Goal: Task Accomplishment & Management: Complete application form

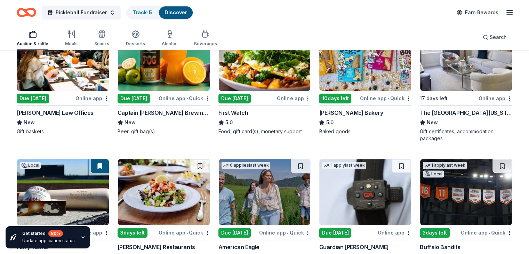
scroll to position [459, 0]
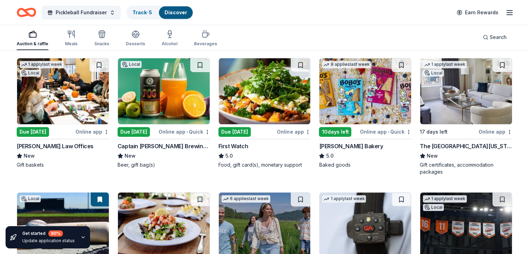
click at [82, 146] on div "William Mattar Law Offices" at bounding box center [55, 146] width 77 height 8
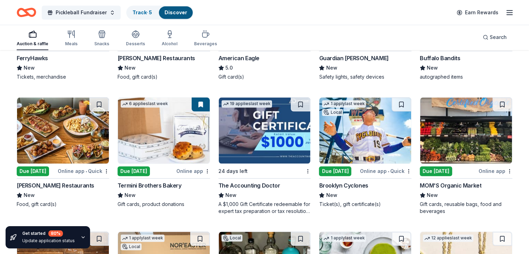
scroll to position [680, 0]
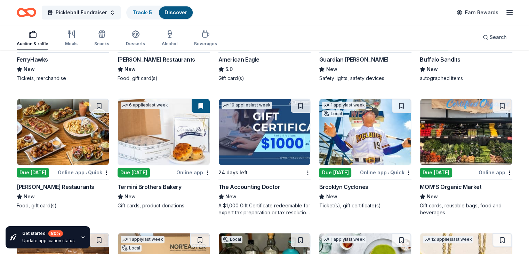
click at [447, 144] on img at bounding box center [466, 132] width 92 height 66
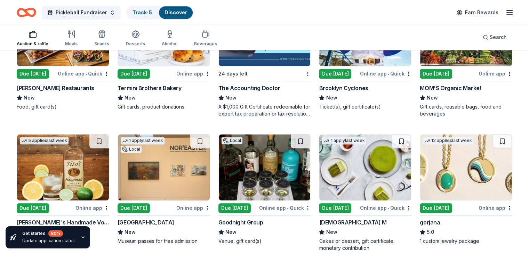
scroll to position [817, 0]
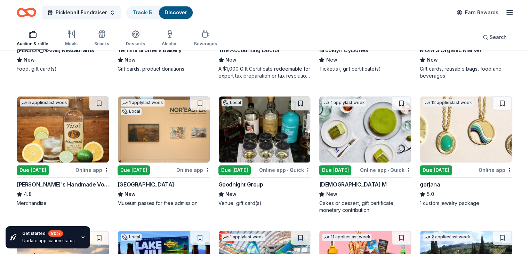
click at [268, 115] on img at bounding box center [265, 129] width 92 height 66
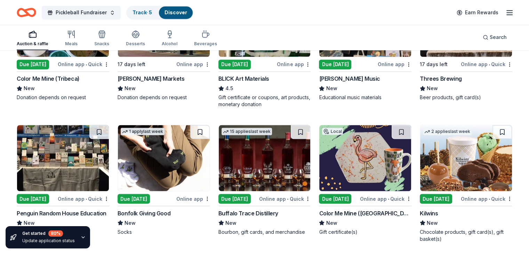
scroll to position [1231, 0]
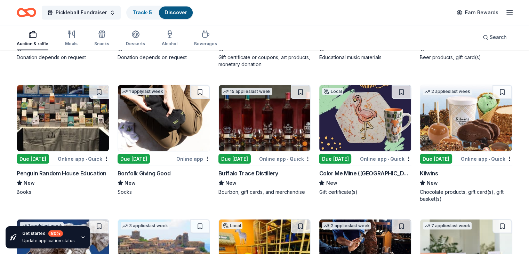
click at [161, 124] on img at bounding box center [164, 118] width 92 height 66
click at [275, 131] on img at bounding box center [265, 118] width 92 height 66
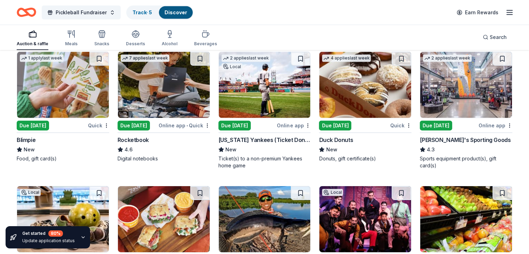
scroll to position [2230, 0]
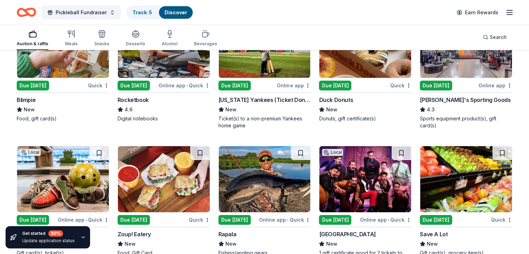
click at [339, 96] on div "Duck Donuts" at bounding box center [336, 100] width 34 height 8
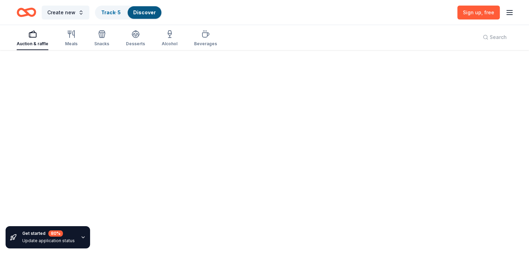
scroll to position [294, 0]
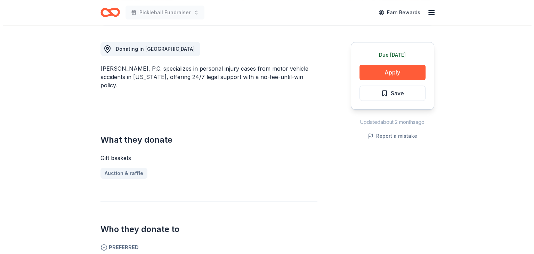
scroll to position [188, 0]
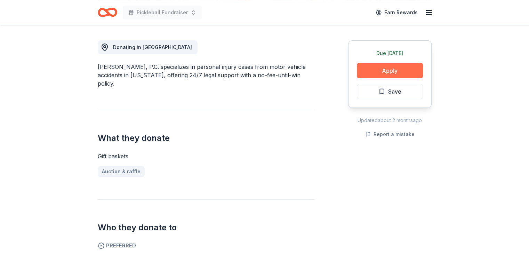
click at [383, 72] on button "Apply" at bounding box center [390, 70] width 66 height 15
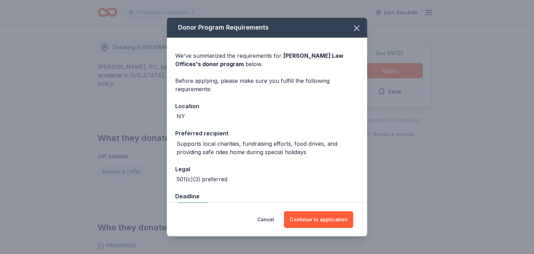
scroll to position [17, 0]
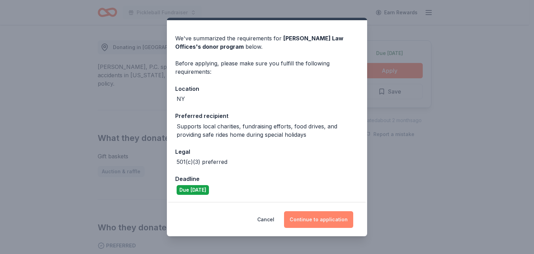
click at [310, 222] on button "Continue to application" at bounding box center [318, 219] width 69 height 17
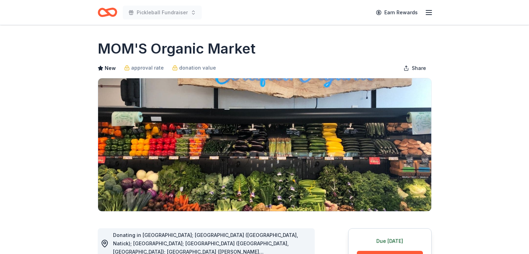
scroll to position [67, 0]
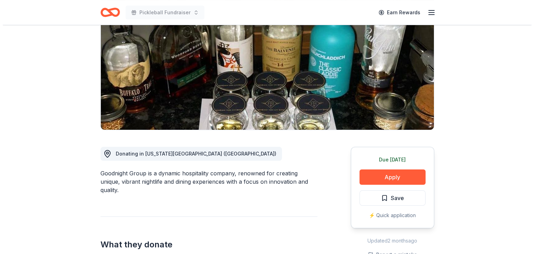
scroll to position [81, 0]
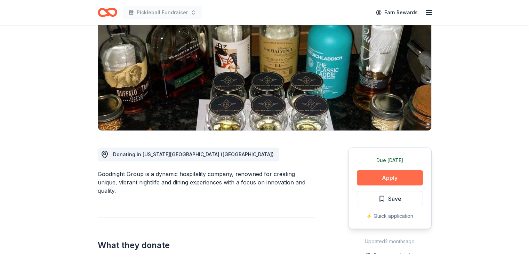
click at [397, 174] on button "Apply" at bounding box center [390, 177] width 66 height 15
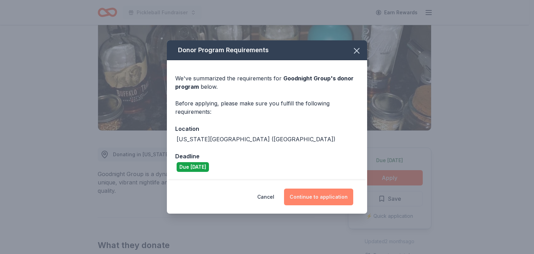
click at [313, 196] on button "Continue to application" at bounding box center [318, 197] width 69 height 17
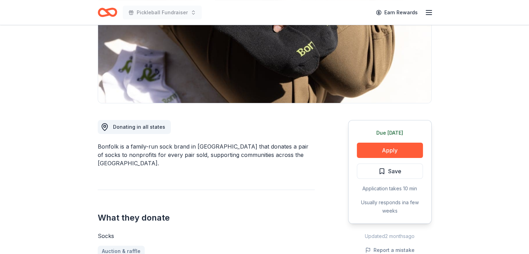
scroll to position [109, 0]
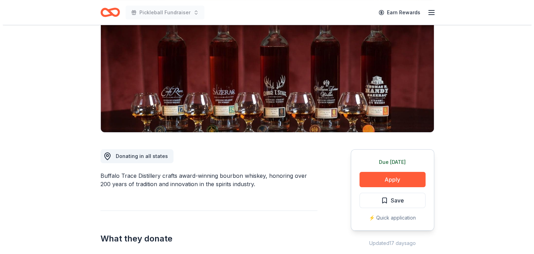
scroll to position [142, 0]
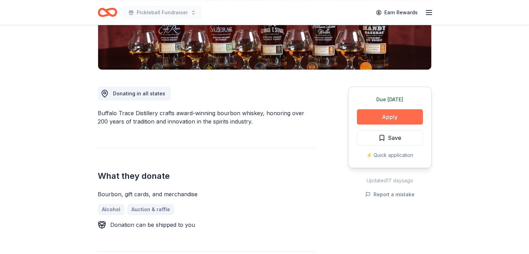
click at [392, 117] on button "Apply" at bounding box center [390, 116] width 66 height 15
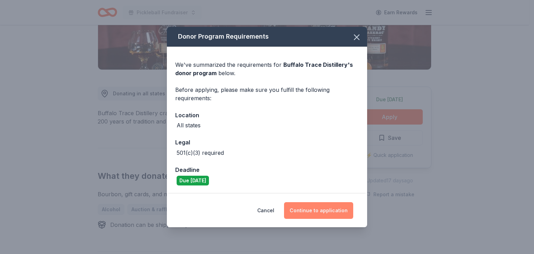
click at [320, 212] on button "Continue to application" at bounding box center [318, 210] width 69 height 17
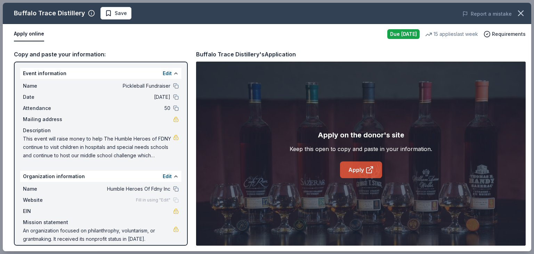
click at [354, 174] on link "Apply" at bounding box center [361, 169] width 42 height 17
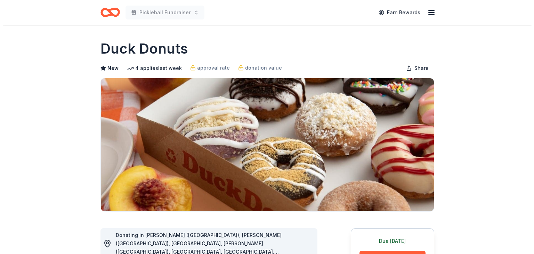
scroll to position [157, 0]
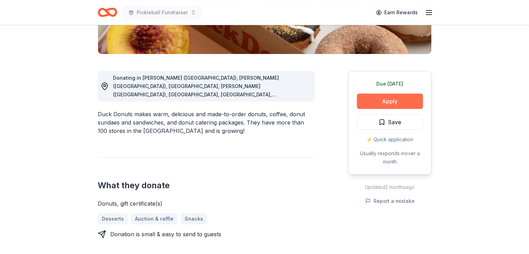
click at [377, 100] on button "Apply" at bounding box center [390, 101] width 66 height 15
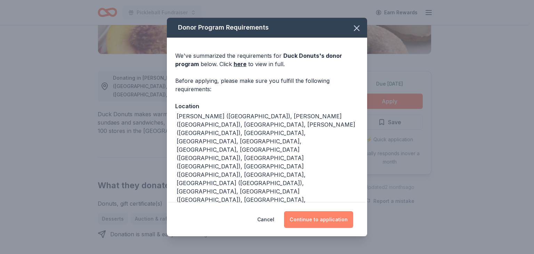
click at [305, 219] on button "Continue to application" at bounding box center [318, 219] width 69 height 17
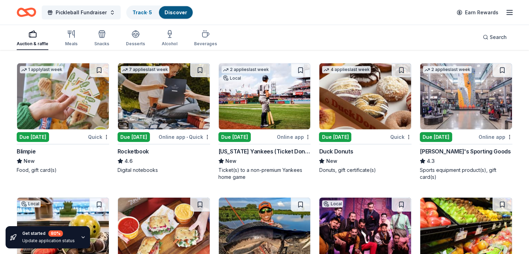
scroll to position [2176, 0]
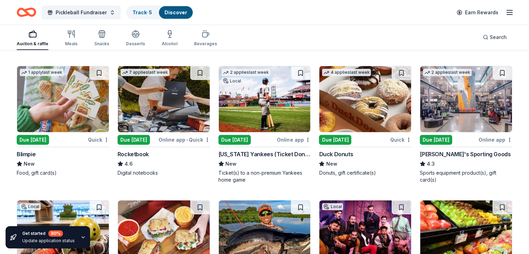
click at [429, 154] on div "Dick's Sporting Goods" at bounding box center [465, 154] width 91 height 8
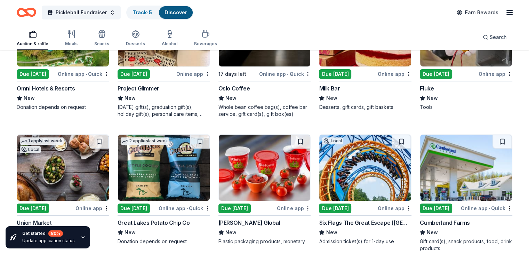
scroll to position [2644, 0]
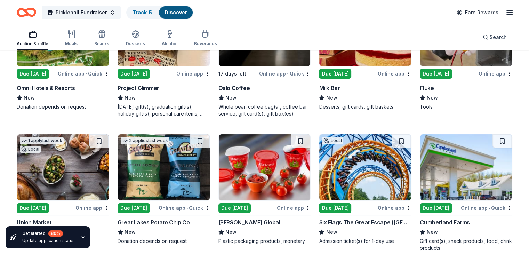
click at [74, 84] on div "Omni Hotels & Resorts" at bounding box center [46, 88] width 58 height 8
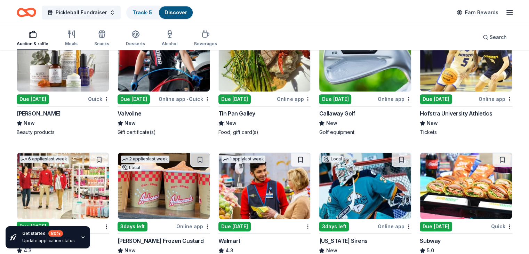
scroll to position [3026, 0]
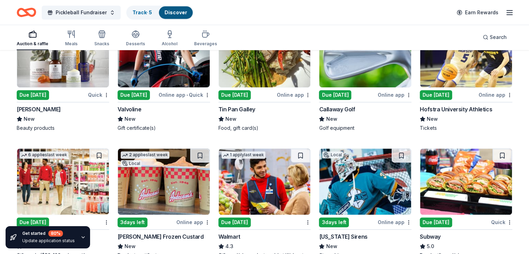
click at [183, 77] on img at bounding box center [164, 54] width 92 height 66
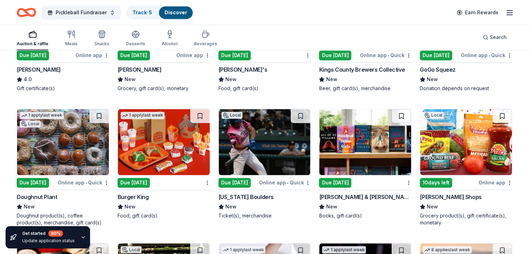
scroll to position [3883, 0]
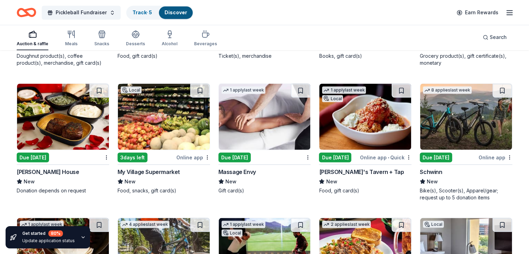
click at [60, 168] on div "Ruth's Chris Steak House" at bounding box center [48, 171] width 62 height 8
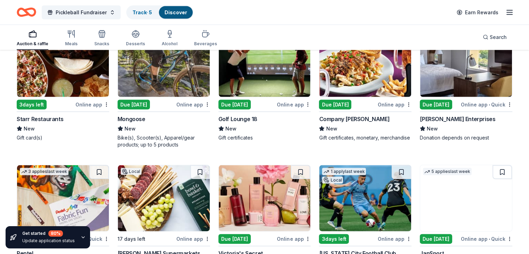
scroll to position [4144, 0]
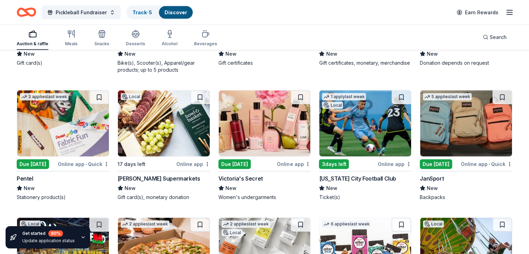
click at [271, 133] on img at bounding box center [265, 123] width 92 height 66
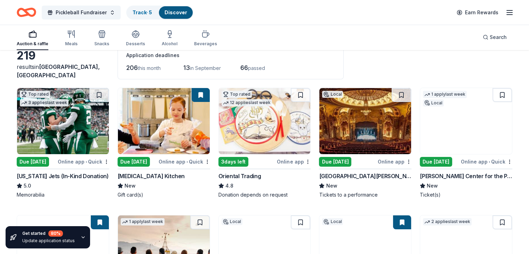
scroll to position [0, 0]
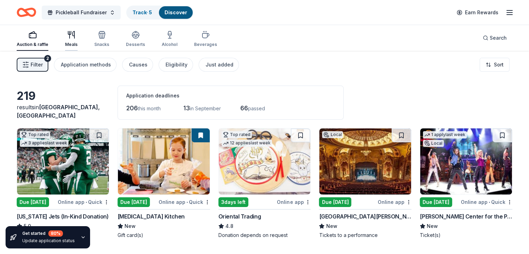
click at [78, 39] on div "Meals" at bounding box center [71, 39] width 13 height 17
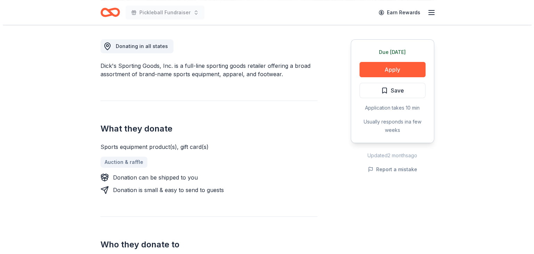
scroll to position [189, 0]
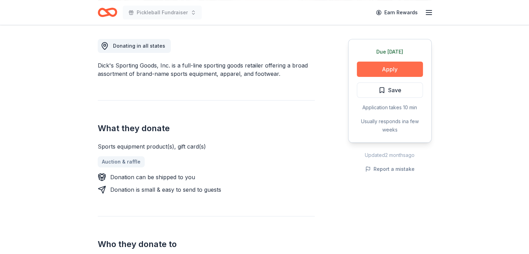
click at [369, 68] on button "Apply" at bounding box center [390, 69] width 66 height 15
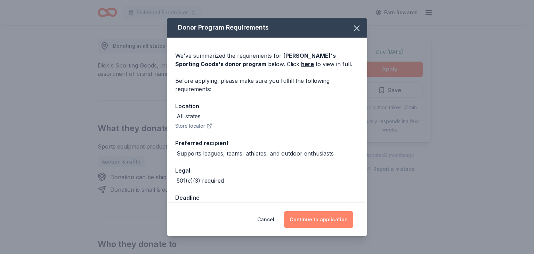
click at [315, 226] on button "Continue to application" at bounding box center [318, 219] width 69 height 17
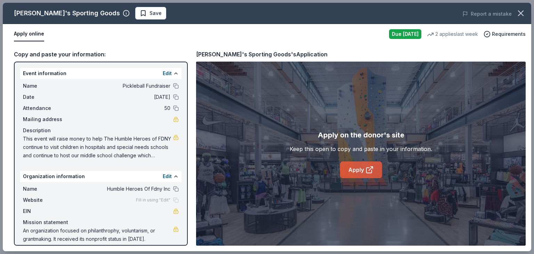
click at [360, 168] on link "Apply" at bounding box center [361, 169] width 42 height 17
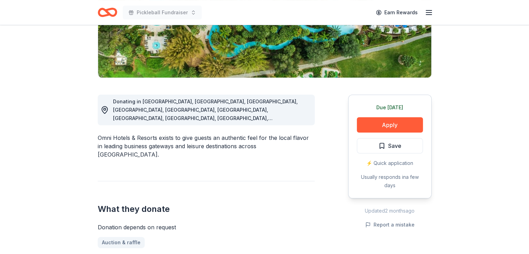
scroll to position [135, 0]
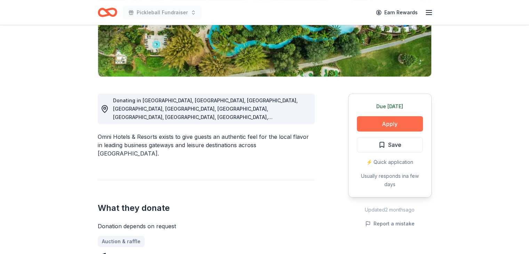
click at [393, 121] on button "Apply" at bounding box center [390, 123] width 66 height 15
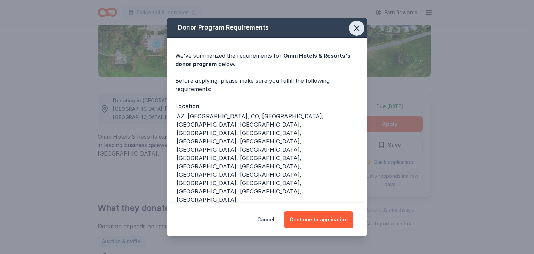
click at [360, 27] on icon "button" at bounding box center [357, 28] width 10 height 10
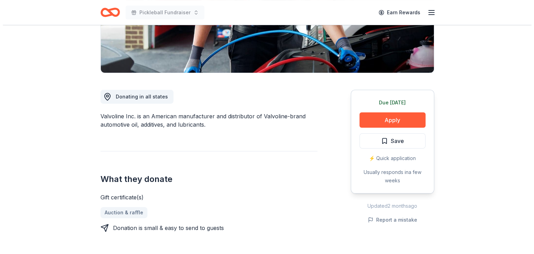
scroll to position [139, 0]
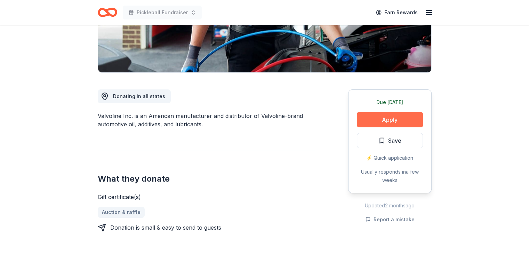
click at [384, 119] on button "Apply" at bounding box center [390, 119] width 66 height 15
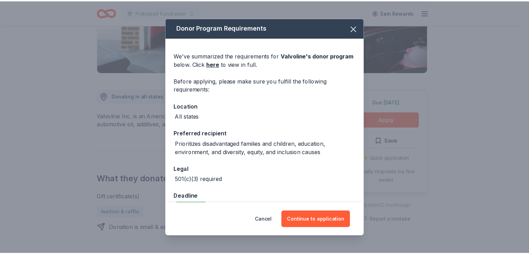
scroll to position [17, 0]
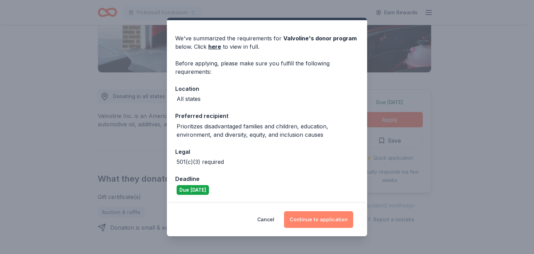
click at [313, 220] on button "Continue to application" at bounding box center [318, 219] width 69 height 17
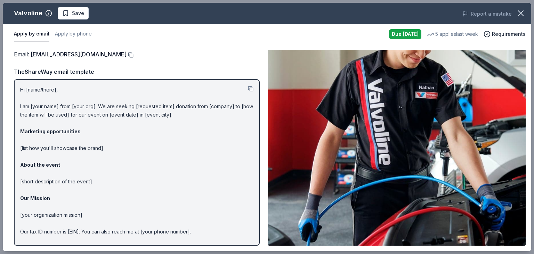
click at [127, 53] on button at bounding box center [130, 55] width 7 height 6
click at [523, 15] on icon "button" at bounding box center [521, 13] width 5 height 5
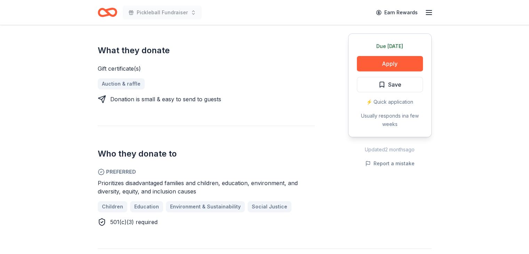
scroll to position [271, 0]
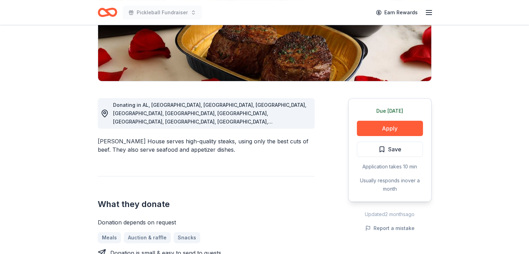
scroll to position [132, 0]
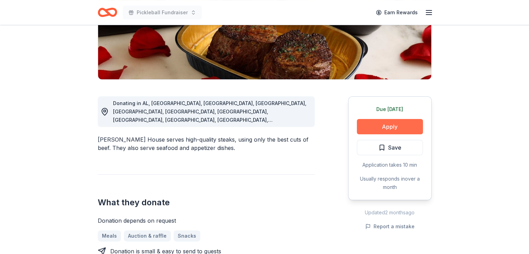
click at [395, 128] on button "Apply" at bounding box center [390, 126] width 66 height 15
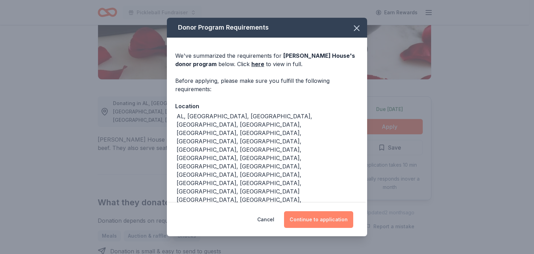
click at [312, 211] on button "Continue to application" at bounding box center [318, 219] width 69 height 17
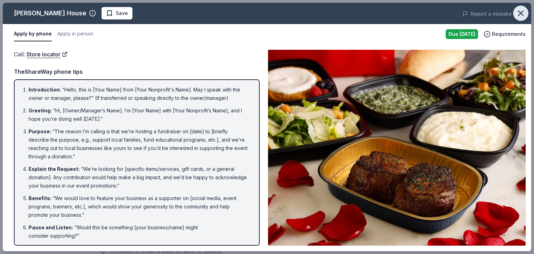
click at [523, 15] on icon "button" at bounding box center [521, 13] width 5 height 5
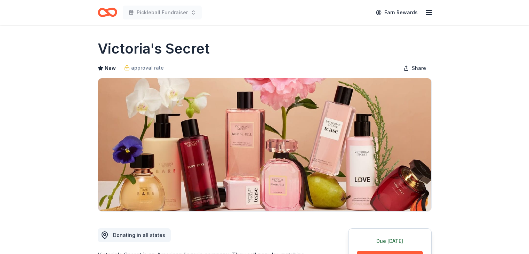
scroll to position [151, 0]
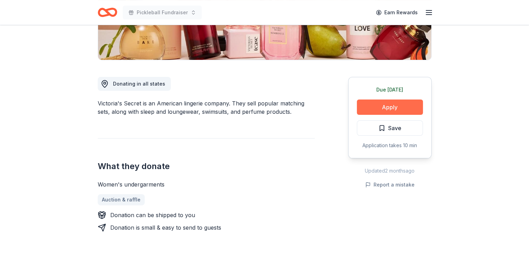
click at [381, 109] on button "Apply" at bounding box center [390, 106] width 66 height 15
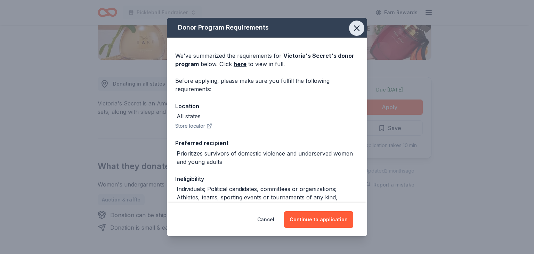
click at [354, 30] on icon "button" at bounding box center [356, 28] width 5 height 5
